Goal: Task Accomplishment & Management: Complete application form

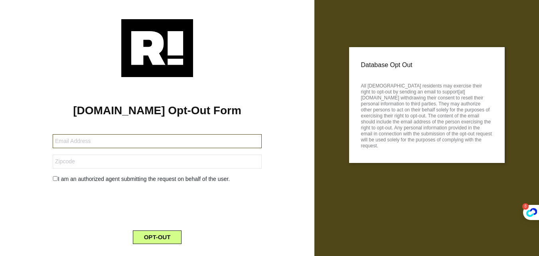
paste input "[EMAIL_ADDRESS][DOMAIN_NAME]"
type input "[EMAIL_ADDRESS][DOMAIN_NAME]"
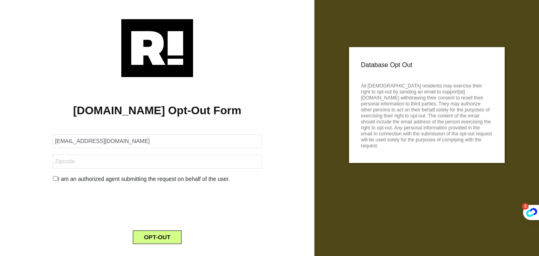
click at [97, 171] on form "[EMAIL_ADDRESS][DOMAIN_NAME] I am an authorized agent submitting the request on…" at bounding box center [157, 184] width 209 height 119
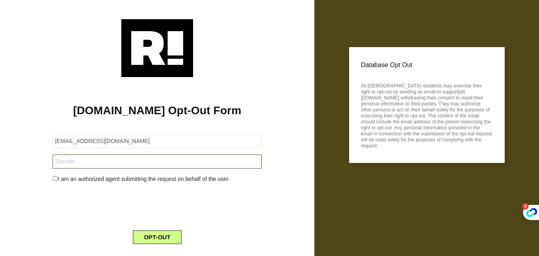
drag, startPoint x: 111, startPoint y: 164, endPoint x: 105, endPoint y: 168, distance: 6.9
click at [108, 166] on input "text" at bounding box center [157, 161] width 209 height 14
paste input "20109"
type input "20109"
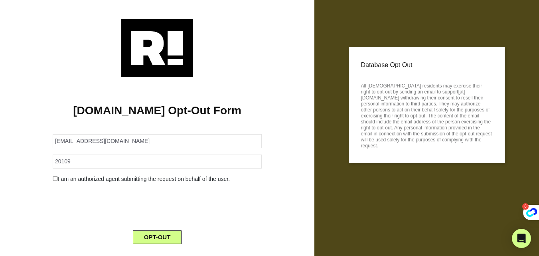
drag, startPoint x: 52, startPoint y: 178, endPoint x: 67, endPoint y: 183, distance: 15.5
click at [52, 178] on div "I am an authorized agent submitting the request on behalf of the user." at bounding box center [157, 179] width 221 height 8
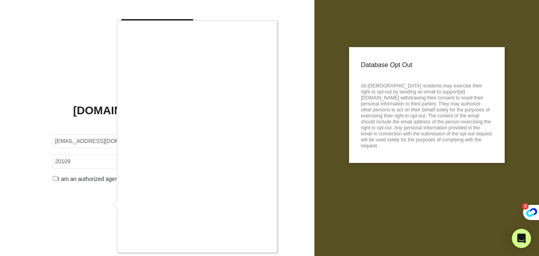
scroll to position [18, 0]
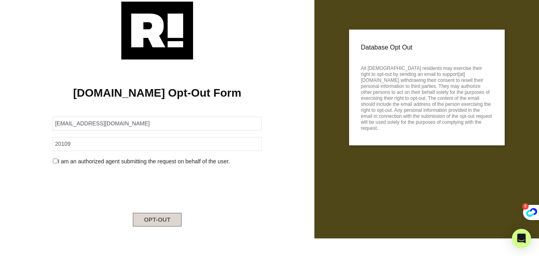
click at [152, 214] on button "OPT-OUT" at bounding box center [157, 220] width 49 height 14
